Goal: Information Seeking & Learning: Learn about a topic

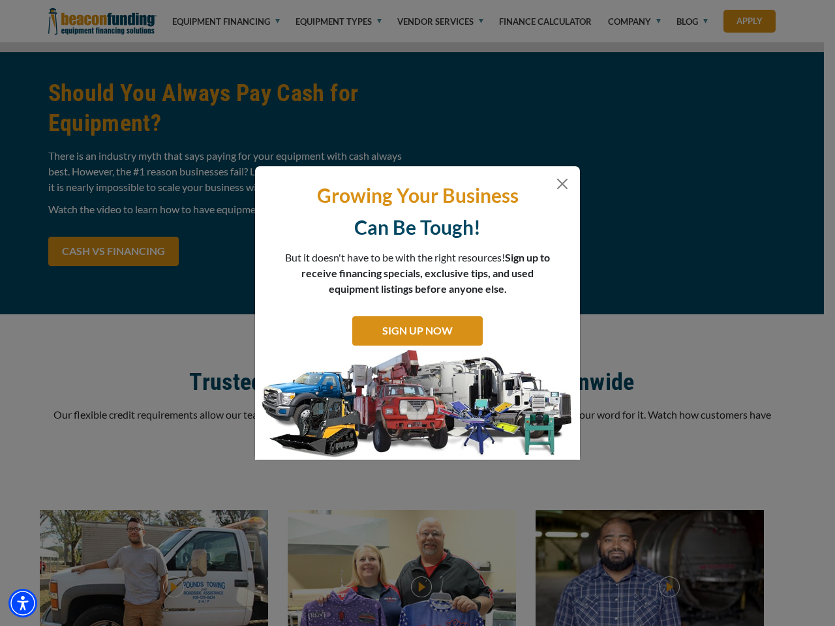
scroll to position [1506, 0]
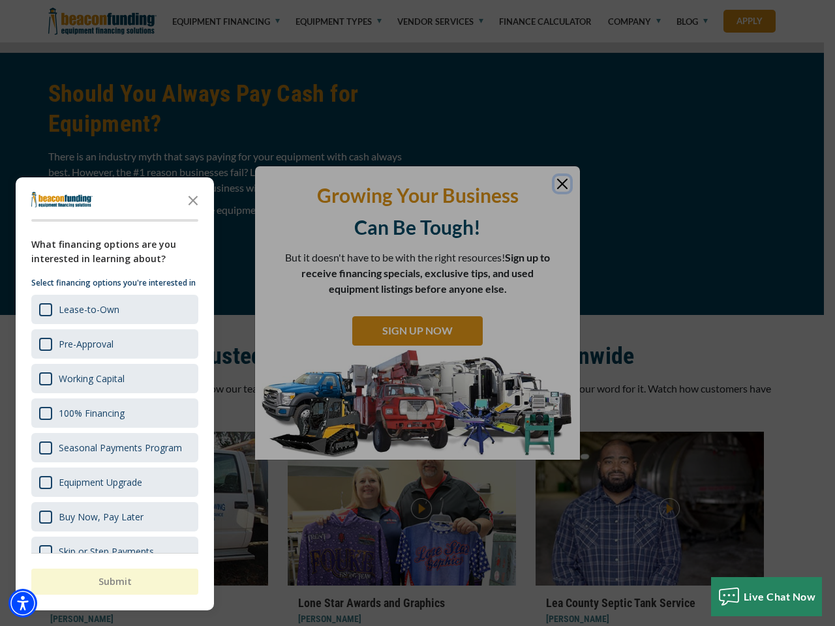
click at [417, 0] on div "button" at bounding box center [417, 313] width 835 height 626
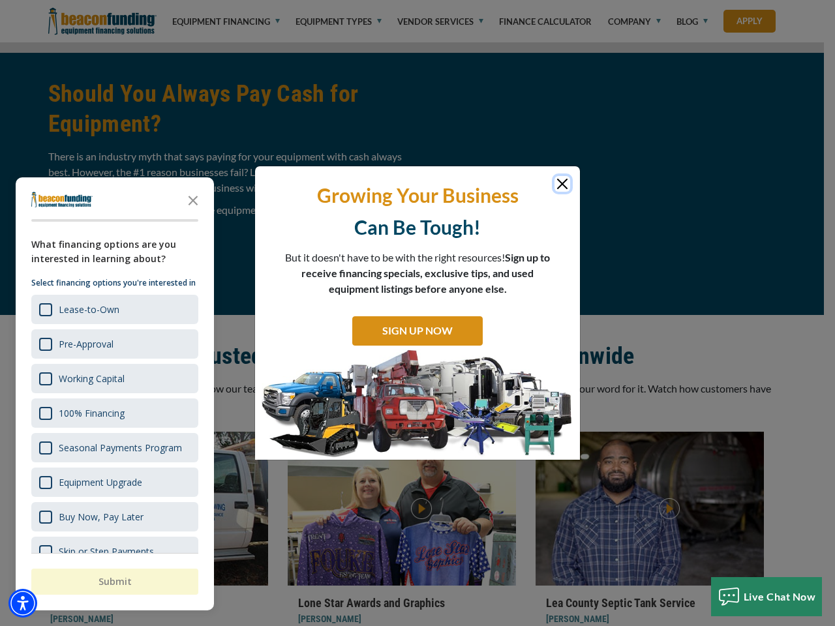
click at [23, 603] on img "Accessibility Menu" at bounding box center [22, 603] width 29 height 29
